Goal: Task Accomplishment & Management: Manage account settings

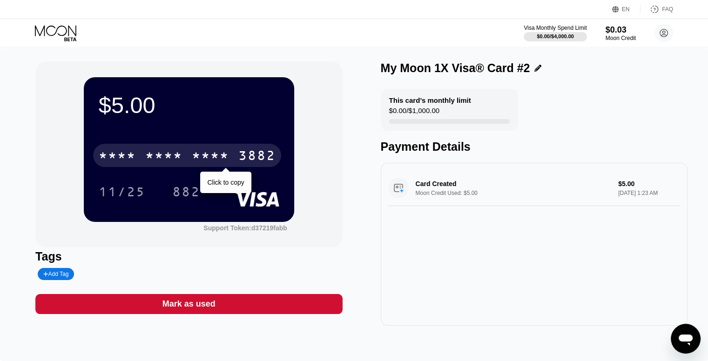
click at [220, 164] on div "* * * *" at bounding box center [210, 156] width 37 height 15
click at [245, 155] on div "3882" at bounding box center [256, 156] width 37 height 15
click at [242, 152] on div "3882" at bounding box center [256, 156] width 37 height 15
click at [228, 155] on div "2759" at bounding box center [210, 156] width 37 height 15
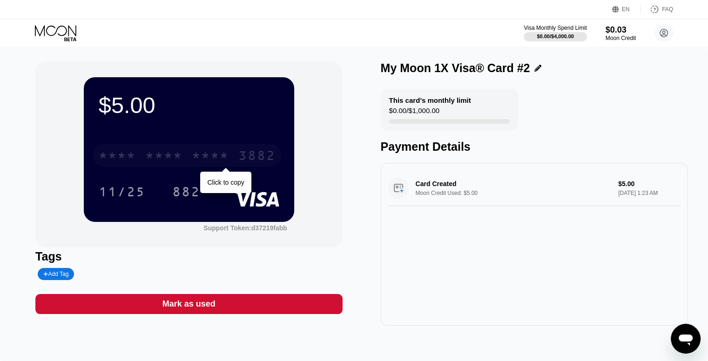
click at [252, 149] on div "* * * * * * * * * * * * 3882" at bounding box center [187, 155] width 188 height 23
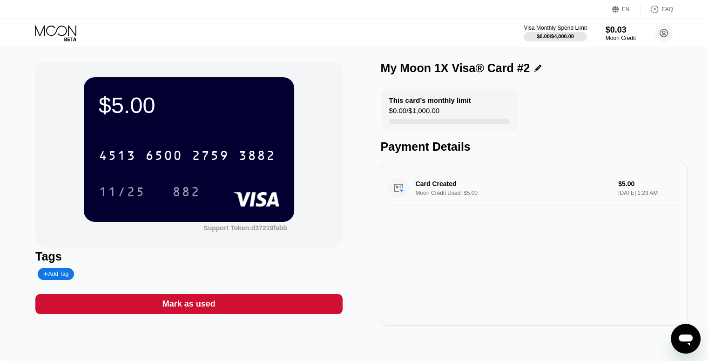
click at [75, 37] on icon at bounding box center [56, 33] width 43 height 16
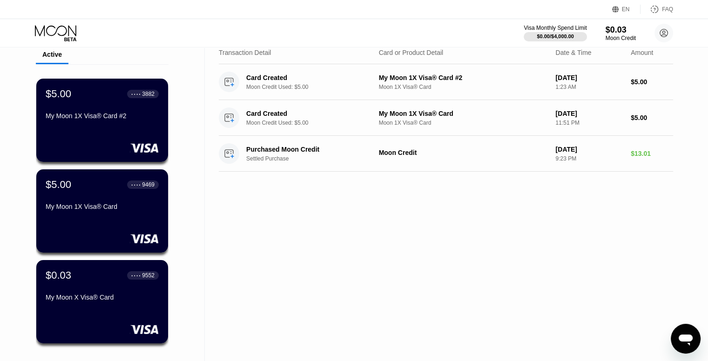
scroll to position [93, 0]
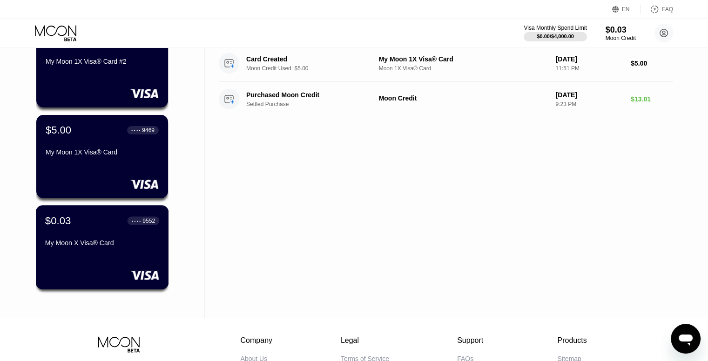
click at [106, 230] on div "$0.03 ● ● ● ● 9552 My Moon X Visa® Card" at bounding box center [102, 233] width 114 height 36
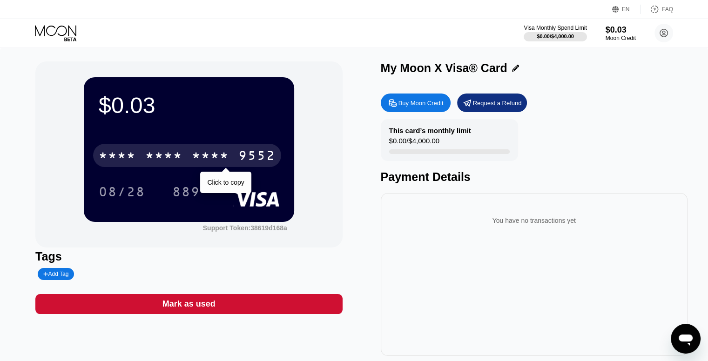
click at [262, 164] on div "9552" at bounding box center [256, 156] width 37 height 15
click at [237, 149] on div "* * * * * * * * * * * * 9552" at bounding box center [187, 155] width 188 height 23
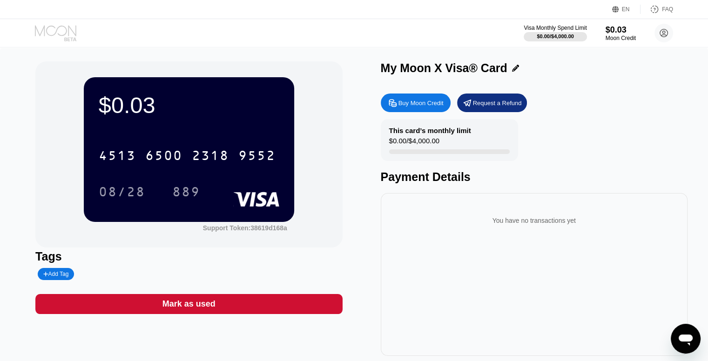
click at [53, 28] on icon at bounding box center [56, 33] width 43 height 16
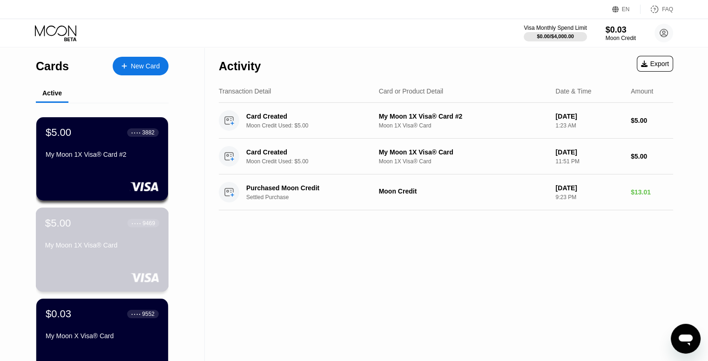
click at [110, 224] on div "$5.00 ● ● ● ● 9469" at bounding box center [102, 223] width 114 height 12
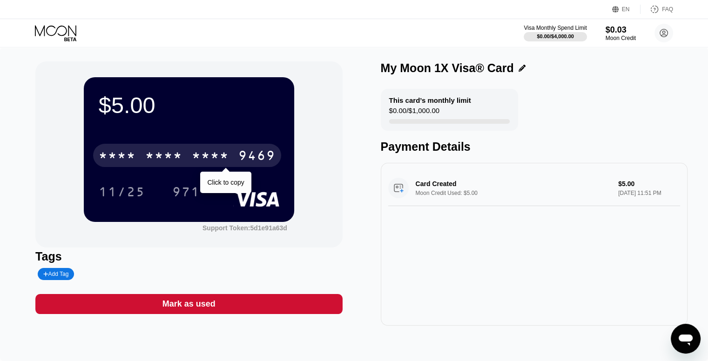
click at [267, 157] on div "9469" at bounding box center [256, 156] width 37 height 15
